Goal: Task Accomplishment & Management: Use online tool/utility

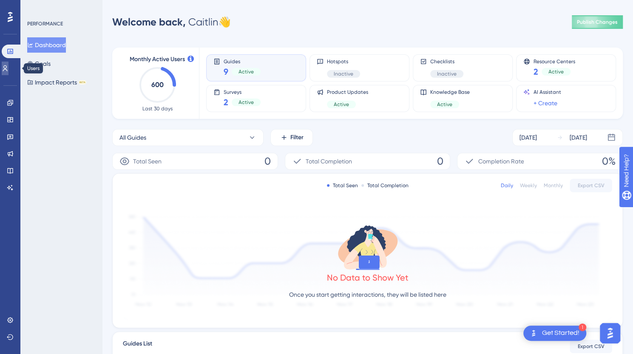
click at [8, 70] on icon at bounding box center [5, 68] width 7 height 7
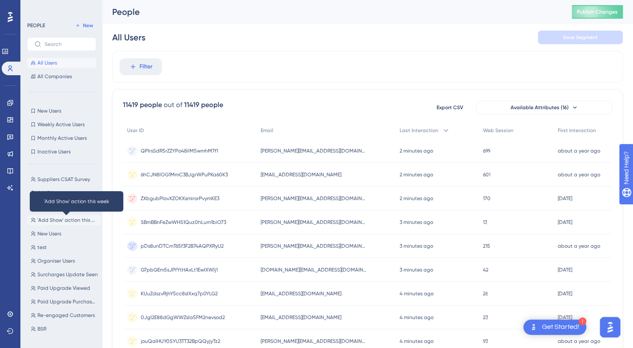
click at [52, 220] on span "'Add Show' action this week" at bounding box center [67, 220] width 60 height 7
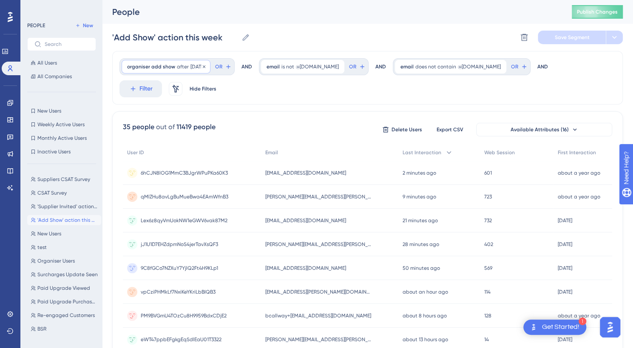
click at [150, 65] on span "organiser add show" at bounding box center [151, 66] width 48 height 7
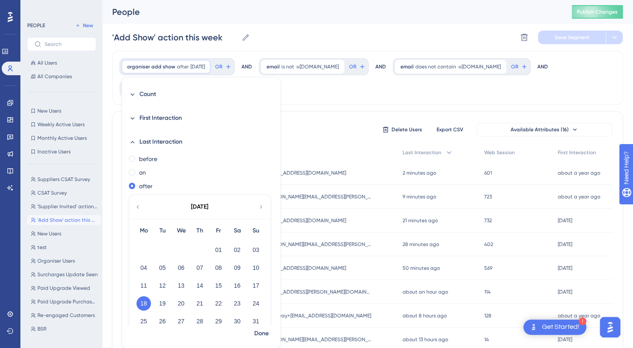
click at [258, 206] on icon at bounding box center [260, 207] width 7 height 8
click at [177, 267] on button "10" at bounding box center [181, 267] width 14 height 14
click at [199, 266] on button "11" at bounding box center [199, 267] width 14 height 14
click at [266, 333] on span "Done" at bounding box center [261, 333] width 14 height 10
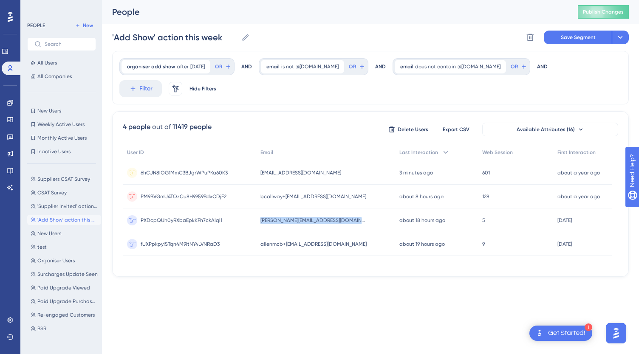
drag, startPoint x: 364, startPoint y: 201, endPoint x: 252, endPoint y: 196, distance: 112.7
click at [0, 0] on div "PXDcpQUh0yRXbaEpkKFh7ckAlql1 PXDcpQUh0yRXbaEpkKFh7ckAlql1 [PERSON_NAME][EMAIL_A…" at bounding box center [0, 0] width 0 height 0
copy div "PXDcpQUh0yRXbaEpkKFh7ckAlql1 [PERSON_NAME][EMAIL_ADDRESS][DOMAIN_NAME]"
